Goal: Transaction & Acquisition: Purchase product/service

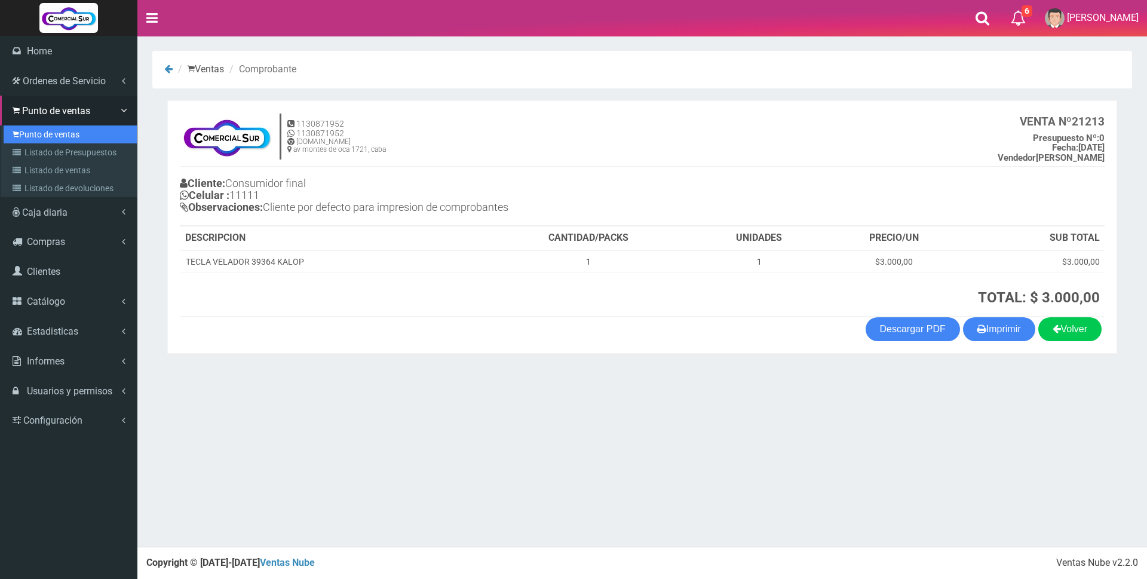
click at [51, 140] on link "Punto de ventas" at bounding box center [70, 134] width 133 height 18
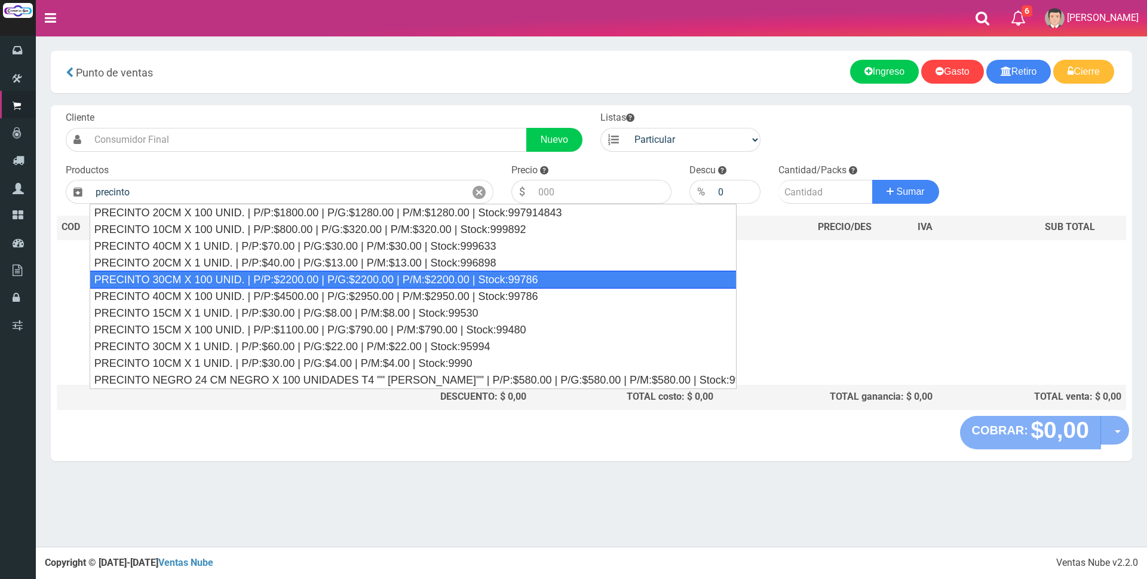
click at [226, 278] on div "PRECINTO 30CM X 100 UNID. | P/P:$2200.00 | P/G:$2200.00 | P/M:$2200.00 | Stock:…" at bounding box center [413, 280] width 647 height 18
type input "PRECINTO 30CM X 100 UNID. | P/P:$2200.00 | P/G:$2200.00 | P/M:$2200.00 | Stock:…"
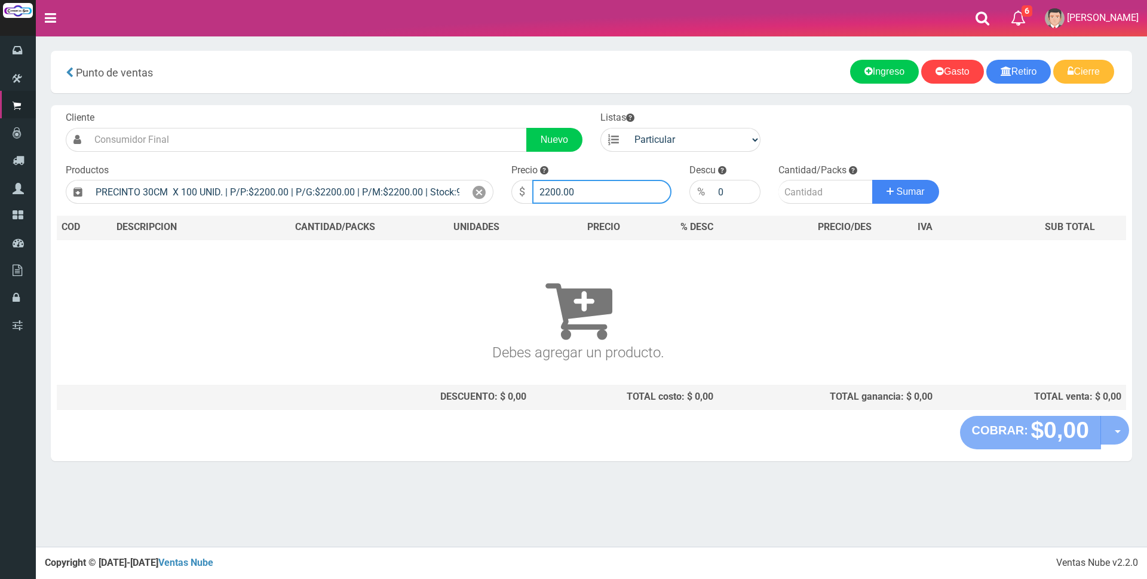
click at [619, 190] on input "2200.00" at bounding box center [601, 192] width 139 height 24
type input "2"
type input "7500"
click at [802, 189] on input "number" at bounding box center [825, 192] width 94 height 24
type input "1"
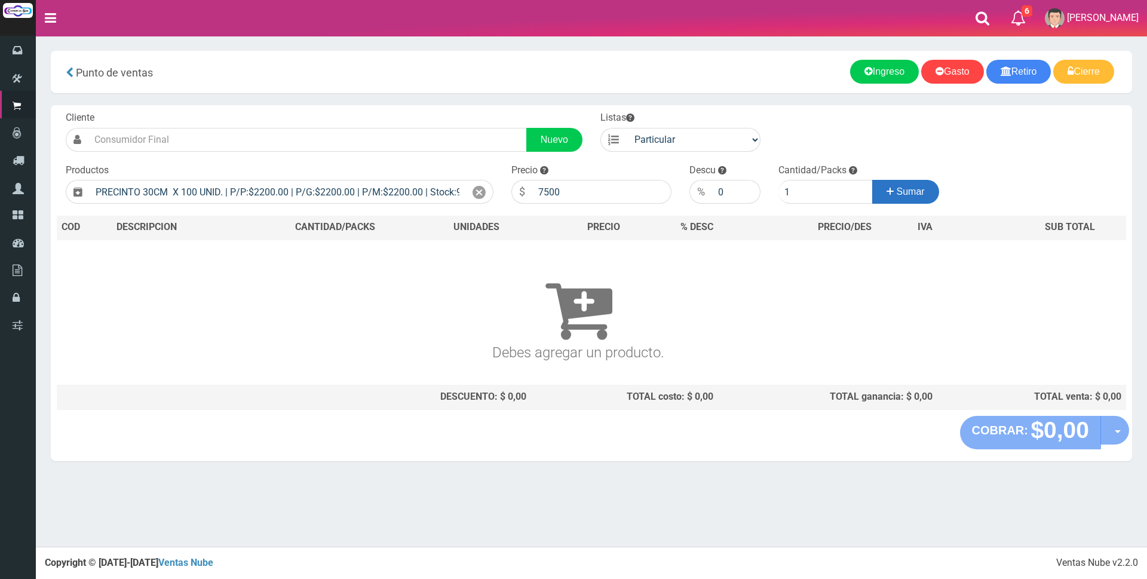
click at [919, 185] on button "Sumar" at bounding box center [905, 192] width 67 height 24
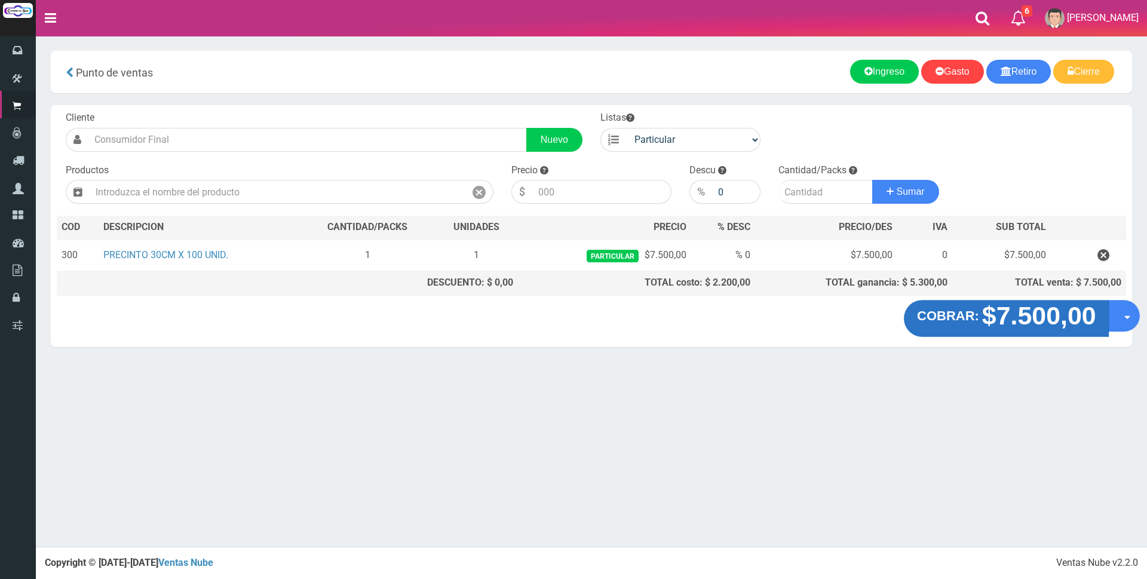
click at [987, 321] on strong "$7.500,00" at bounding box center [1038, 316] width 114 height 28
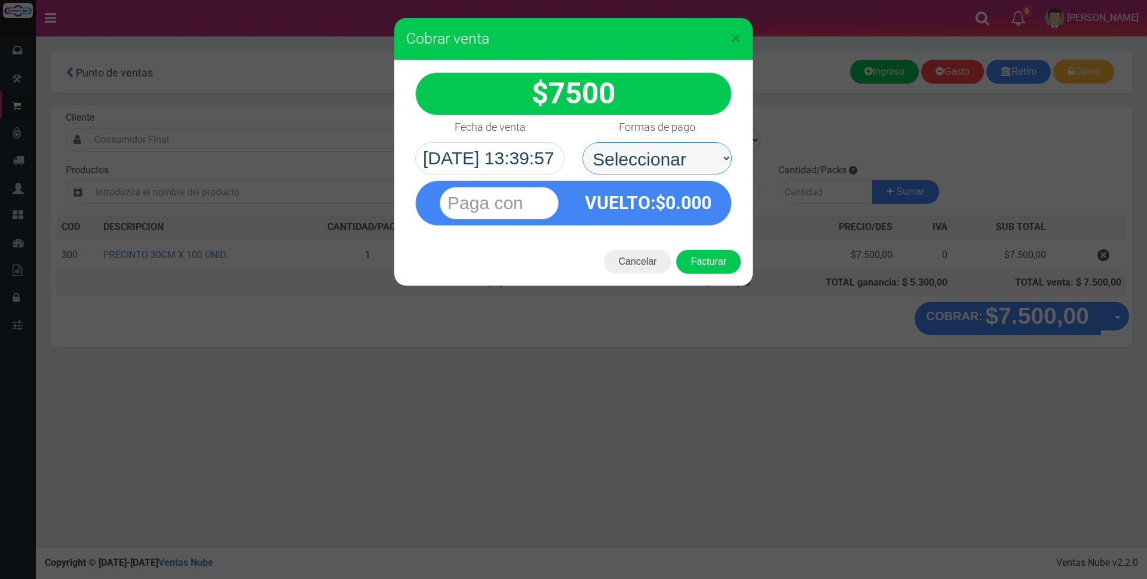
click at [664, 159] on select "Seleccionar Efectivo Tarjeta de Crédito Depósito Débito" at bounding box center [656, 158] width 149 height 32
select select "Efectivo"
click at [582, 142] on select "Seleccionar Efectivo Tarjeta de Crédito Depósito Débito" at bounding box center [656, 158] width 149 height 32
click at [537, 205] on input "text" at bounding box center [499, 203] width 119 height 32
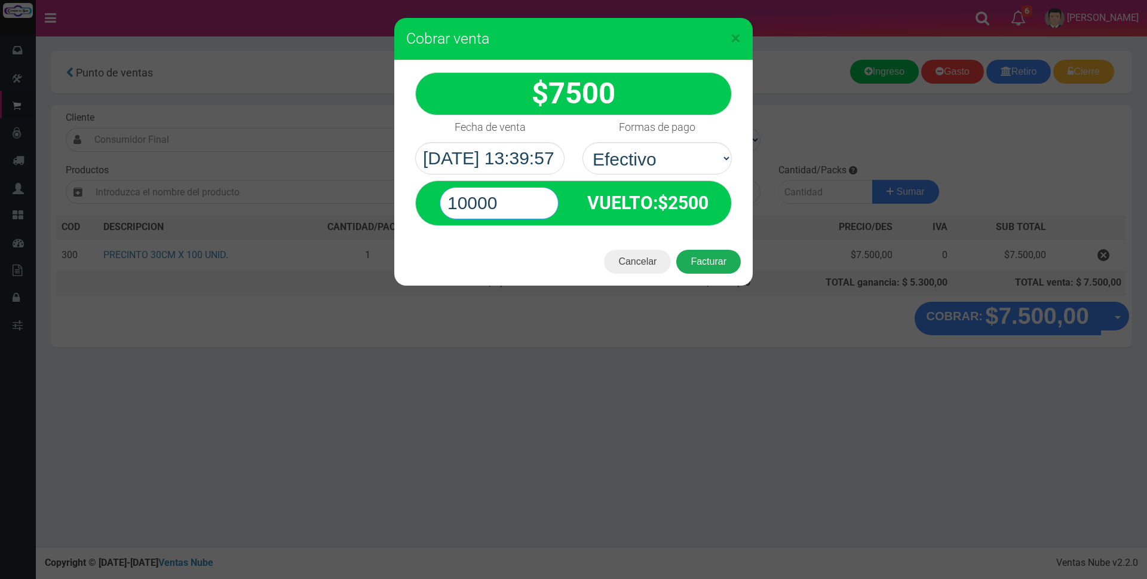
type input "10000"
click at [711, 256] on button "Facturar" at bounding box center [708, 262] width 65 height 24
